Goal: Task Accomplishment & Management: Complete application form

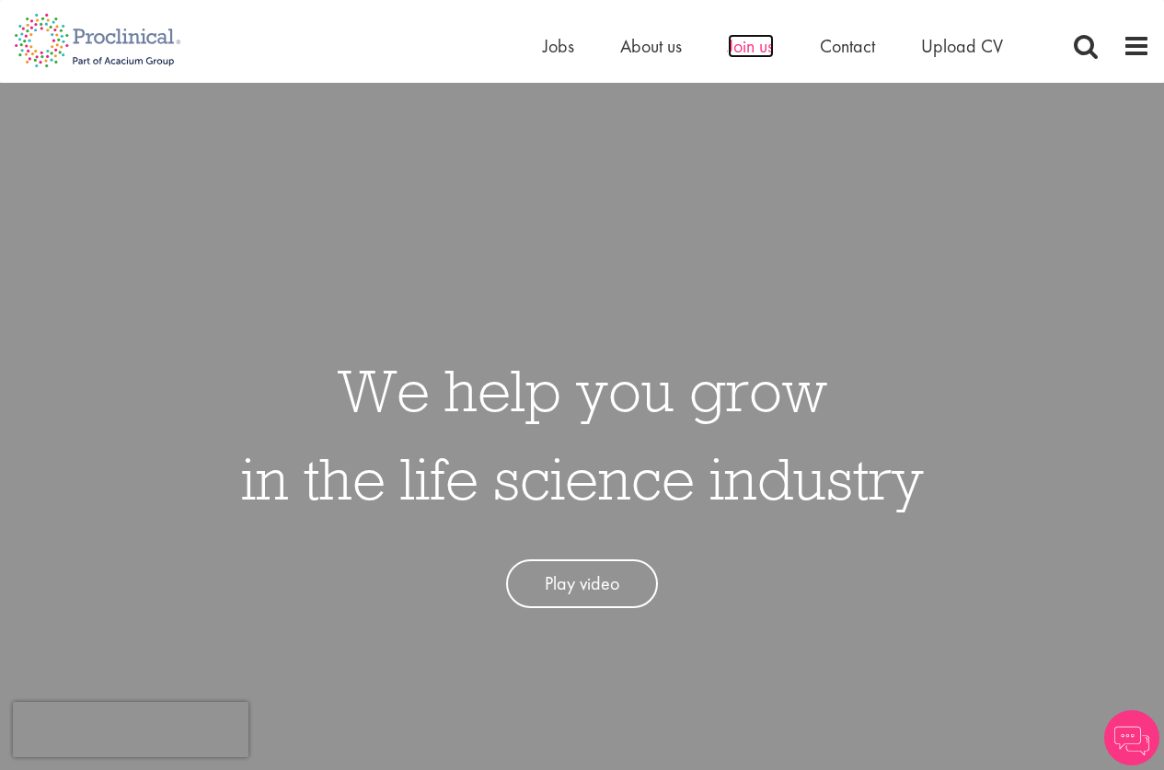
click at [748, 36] on span "Join us" at bounding box center [751, 46] width 46 height 24
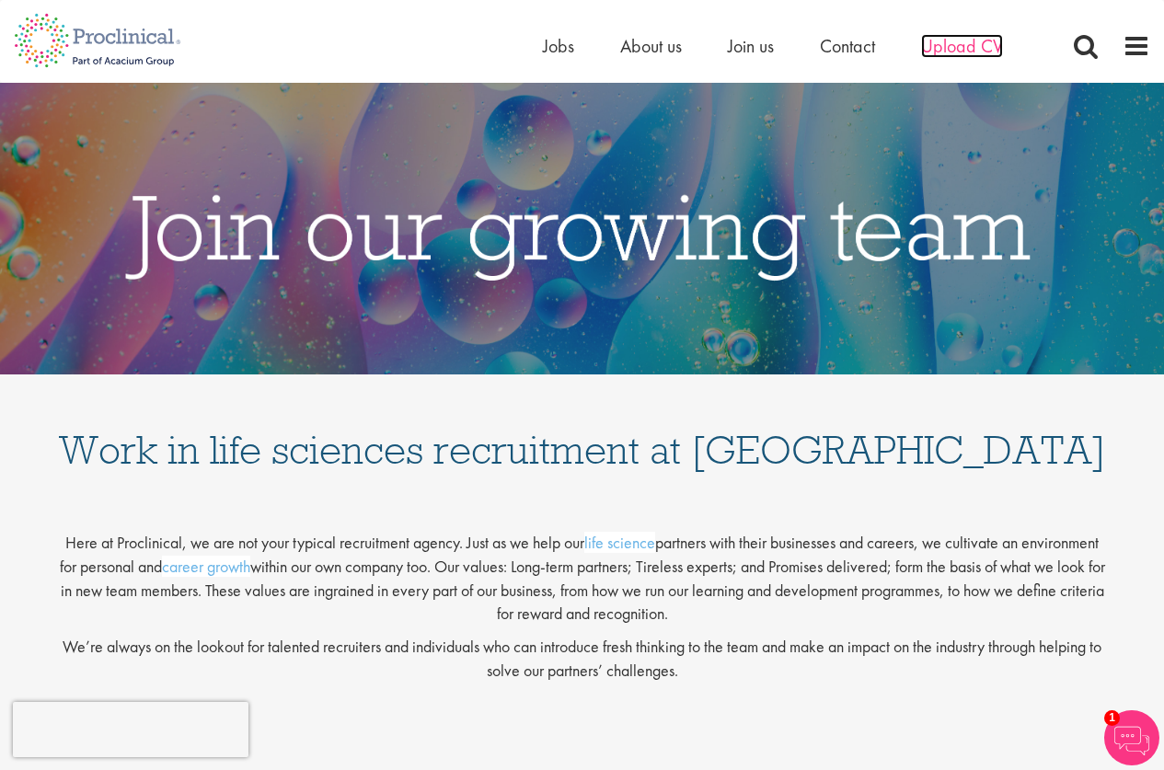
click at [964, 44] on span "Upload CV" at bounding box center [962, 46] width 82 height 24
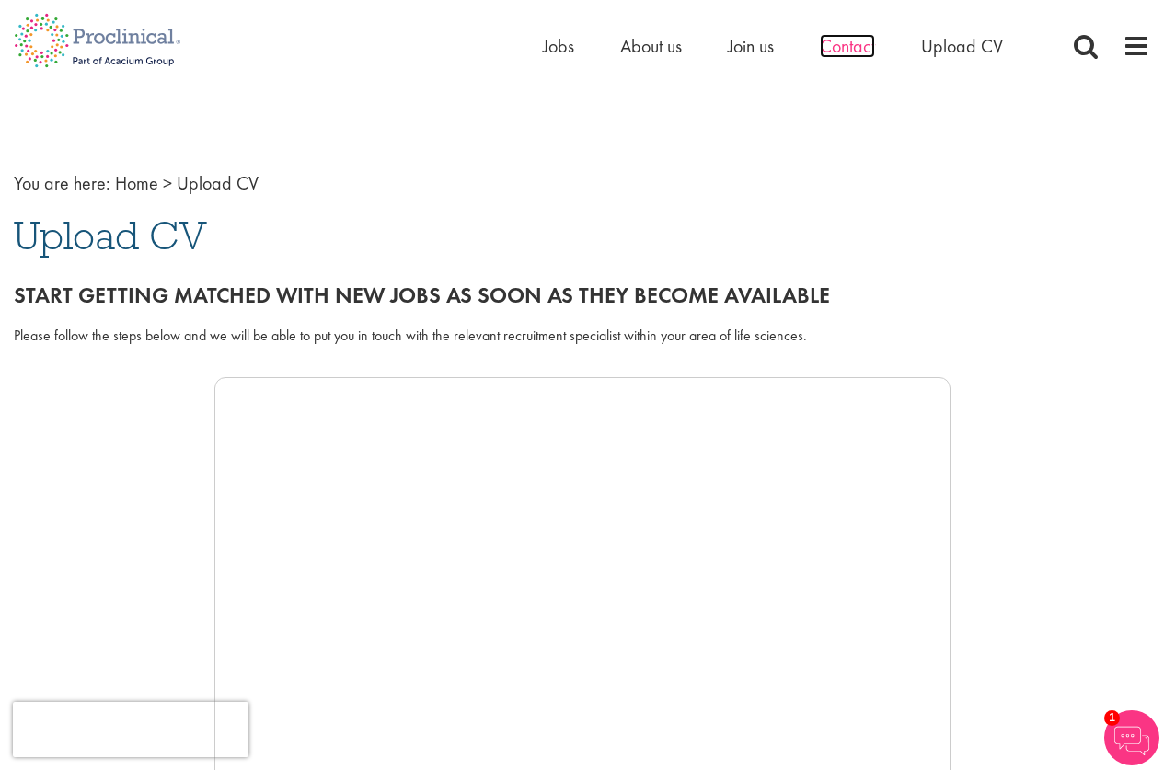
click at [836, 46] on span "Contact" at bounding box center [847, 46] width 55 height 24
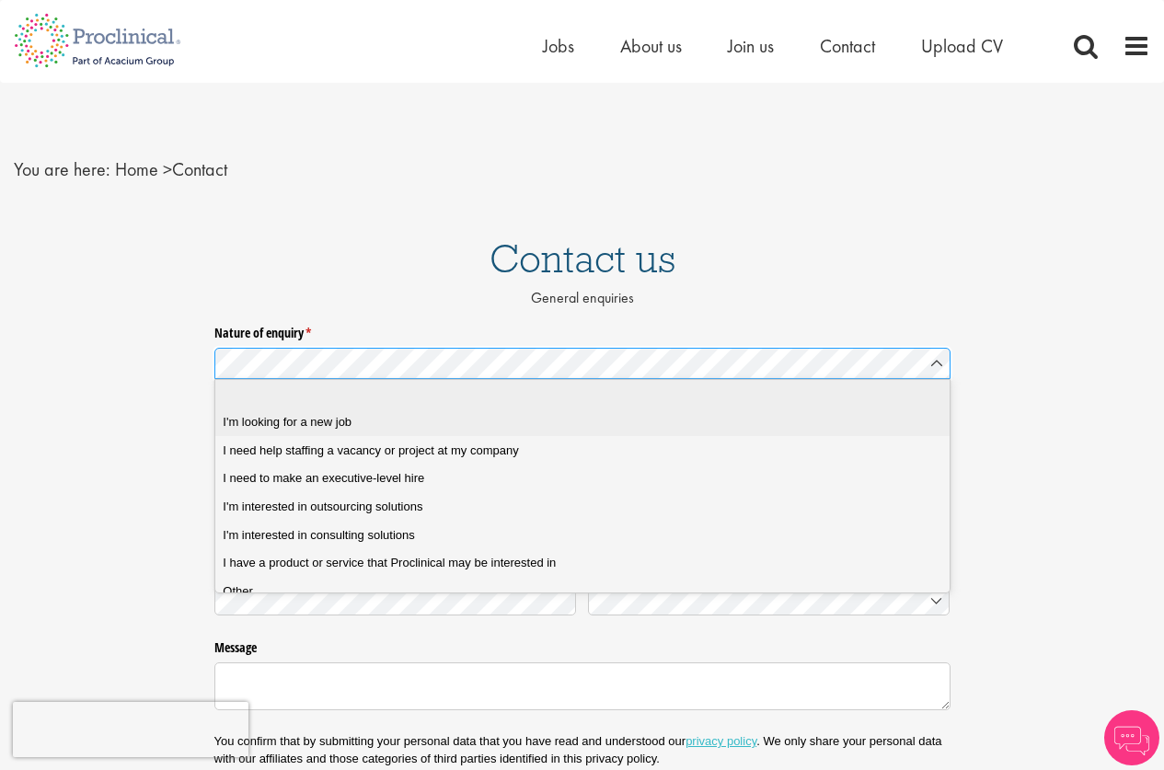
click at [350, 425] on span "I'm looking for a new job" at bounding box center [287, 422] width 129 height 17
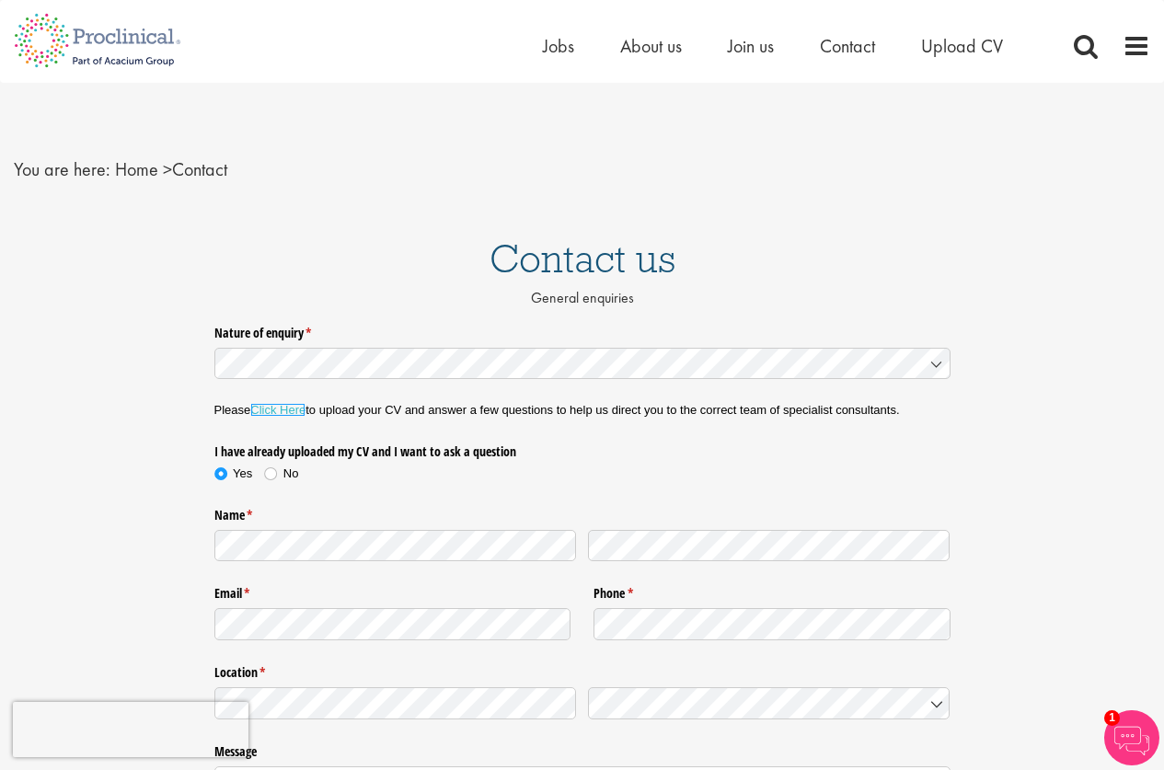
click at [283, 409] on link "Click Here" at bounding box center [277, 410] width 55 height 14
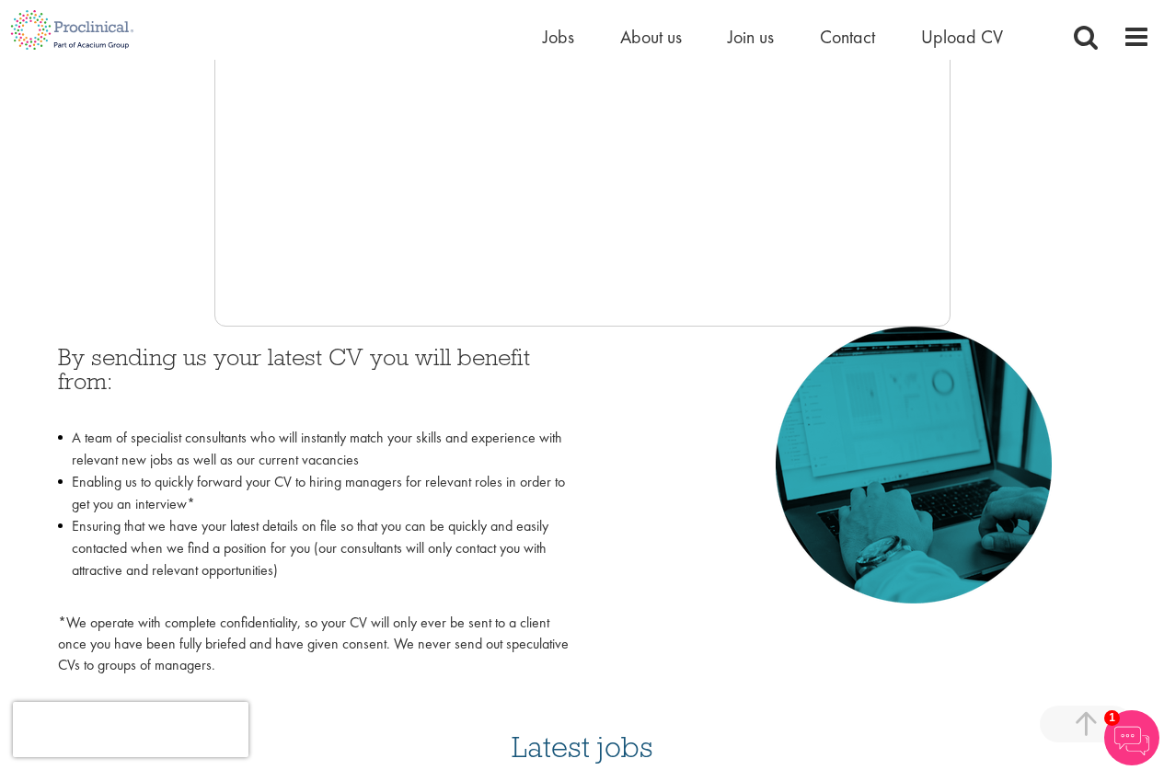
scroll to position [644, 0]
